Goal: Communication & Community: Answer question/provide support

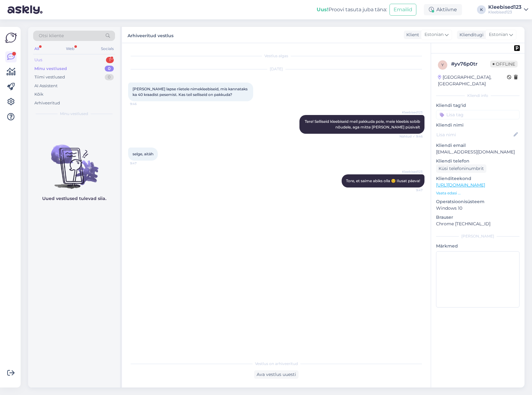
click at [52, 59] on div "Uus 1" at bounding box center [74, 60] width 82 height 9
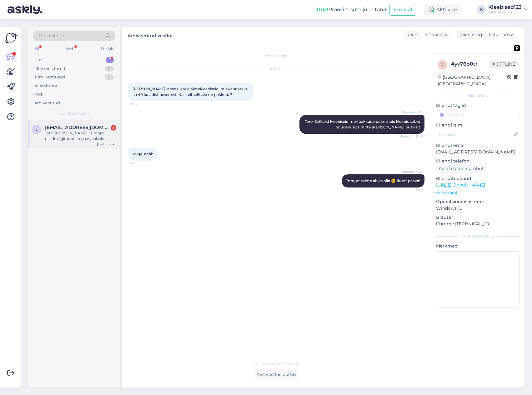
click at [67, 129] on span "[EMAIL_ADDRESS][DOMAIN_NAME]" at bounding box center [77, 128] width 65 height 6
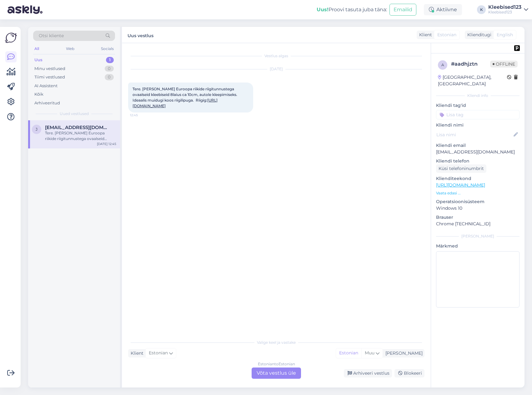
click at [286, 372] on div "Estonian to Estonian Võta vestlus üle" at bounding box center [276, 373] width 49 height 11
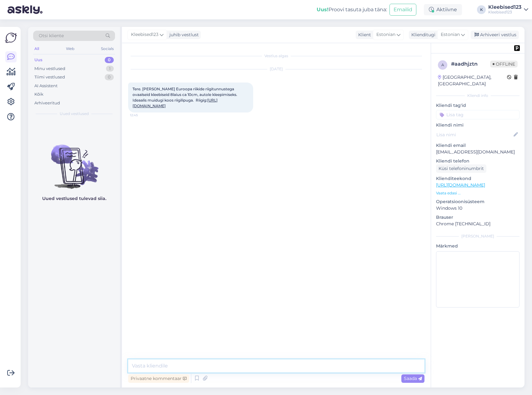
click at [247, 365] on textarea at bounding box center [276, 366] width 297 height 13
type textarea "Tere! [PERSON_NAME] täpsemalt? Mitu igat disaini?"
click at [415, 378] on span "Saada" at bounding box center [413, 379] width 18 height 6
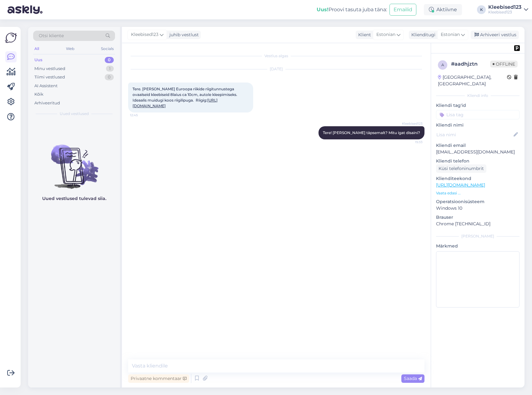
click at [164, 106] on link "[URL][DOMAIN_NAME]" at bounding box center [175, 103] width 85 height 10
drag, startPoint x: 144, startPoint y: 160, endPoint x: 225, endPoint y: 160, distance: 80.7
click at [225, 160] on span "Ovaalsed riigitunnused väiksem variant, laius nii 10 cm. Igat riiki üks, hetkel…" at bounding box center [189, 162] width 113 height 10
drag, startPoint x: 152, startPoint y: 165, endPoint x: 210, endPoint y: 171, distance: 57.9
click at [210, 171] on div "Ovaalsed riigitunnused väiksem variant, laius nii 10 cm. Igat riiki üks, hetkel…" at bounding box center [190, 162] width 125 height 19
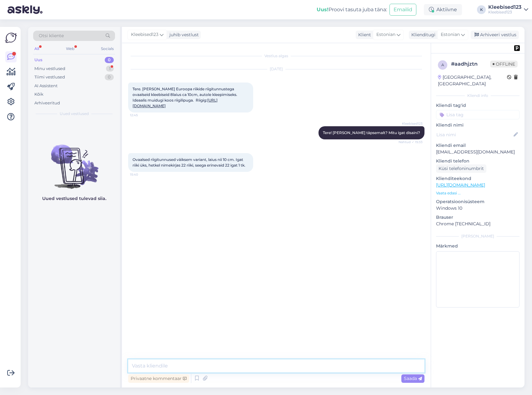
drag, startPoint x: 174, startPoint y: 366, endPoint x: 185, endPoint y: 366, distance: 11.3
click at [176, 366] on textarea at bounding box center [276, 366] width 297 height 13
type textarea "Meil tuleks autokleebiste hinnaks 22 erinevat ja igat 1tk 58.-"
